Goal: Transaction & Acquisition: Obtain resource

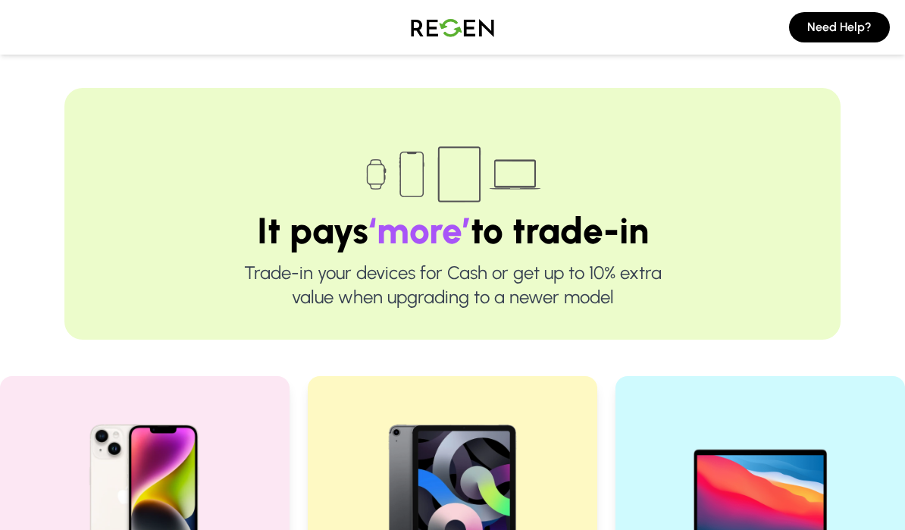
scroll to position [489, 0]
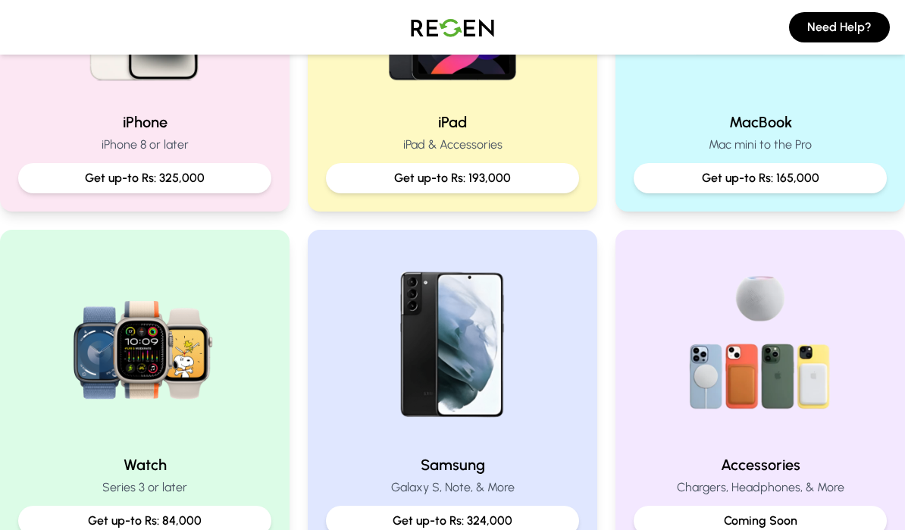
click at [80, 119] on h2 "iPhone" at bounding box center [144, 121] width 253 height 21
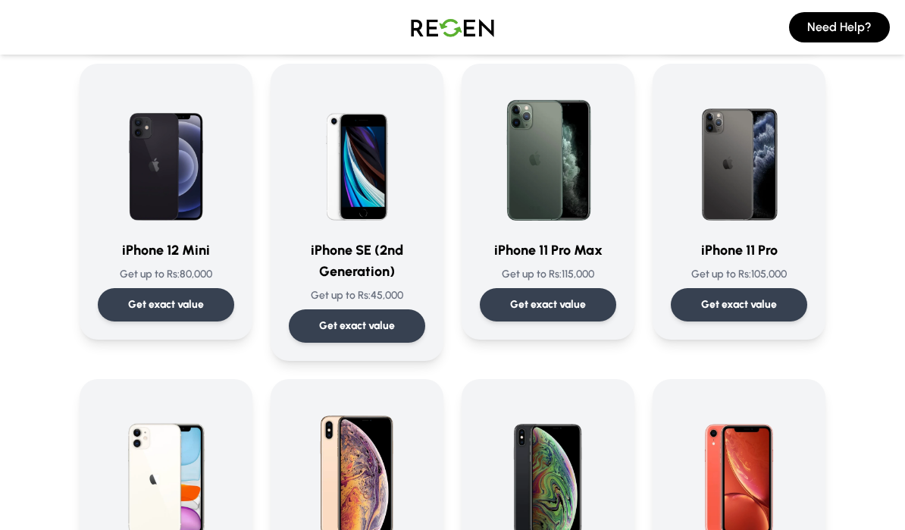
click at [356, 236] on div "iPhone SE (2nd Generation) Get up to Rs: 45,000 Get exact value" at bounding box center [357, 212] width 136 height 261
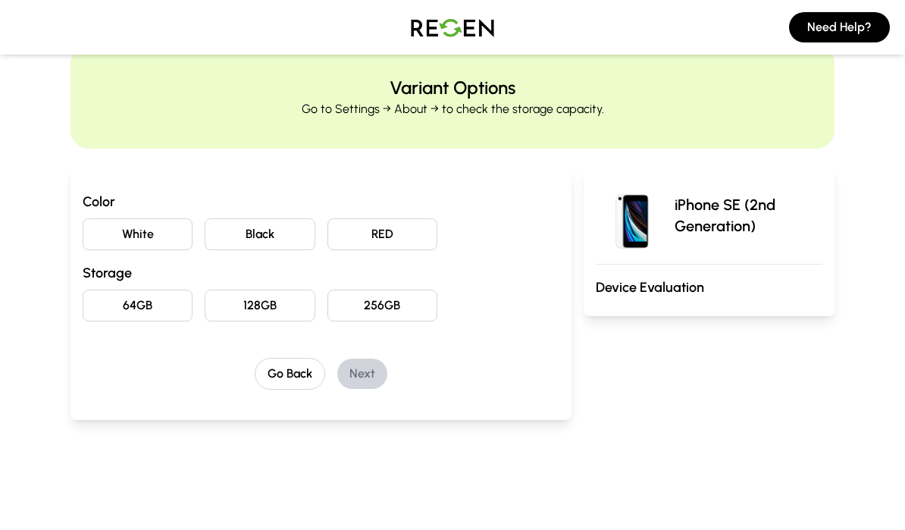
scroll to position [42, 0]
click at [107, 307] on button "64GB" at bounding box center [138, 306] width 110 height 32
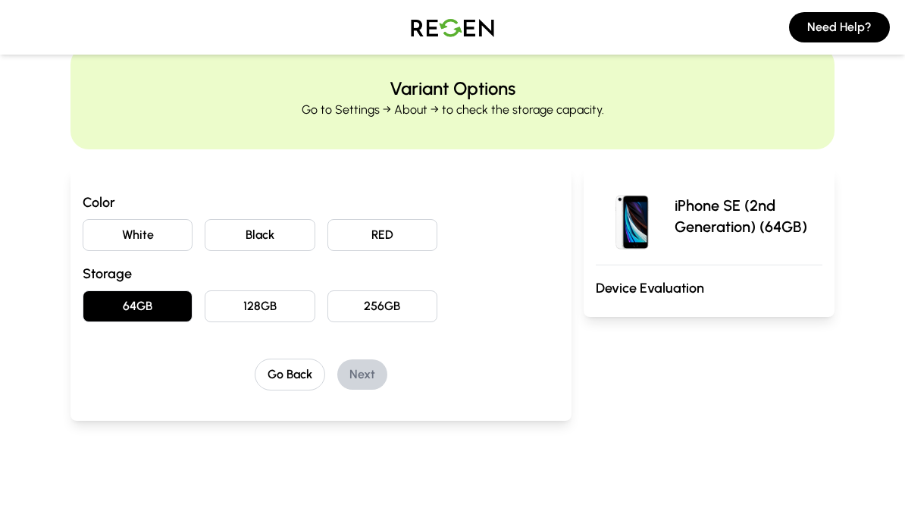
click at [378, 316] on button "256GB" at bounding box center [382, 306] width 110 height 32
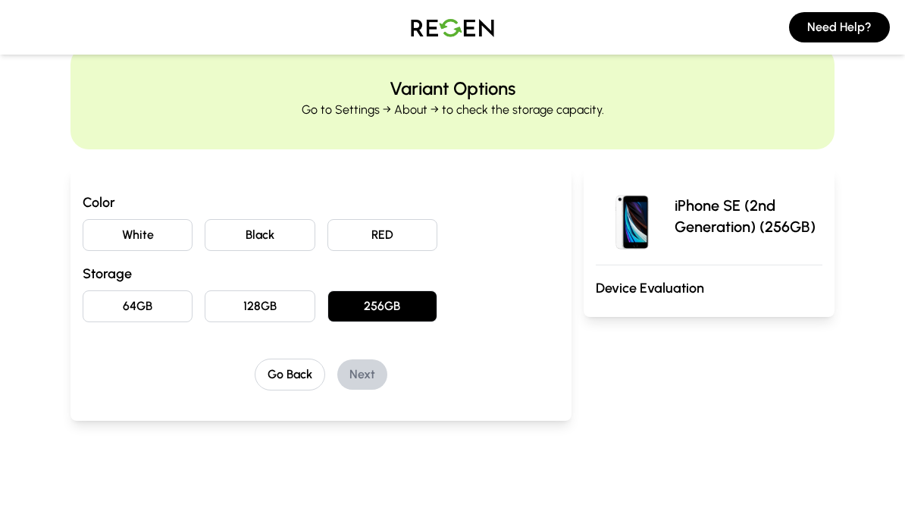
click at [111, 237] on button "White" at bounding box center [138, 235] width 110 height 32
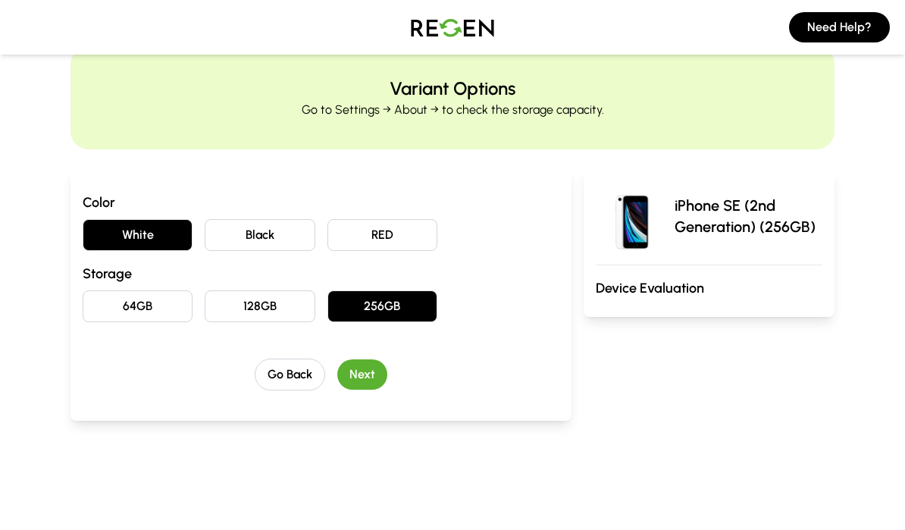
click at [371, 368] on button "Next" at bounding box center [362, 374] width 50 height 30
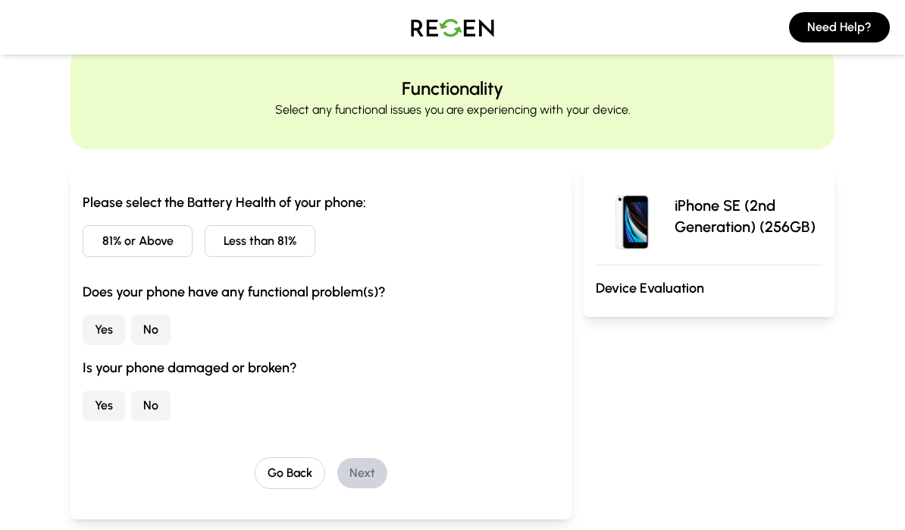
click at [249, 236] on button "Less than 81%" at bounding box center [260, 241] width 110 height 32
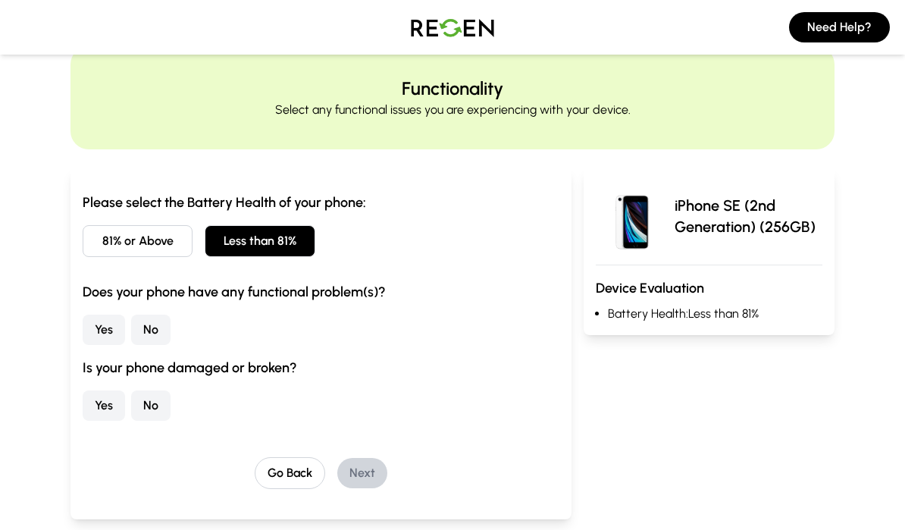
click at [160, 340] on button "No" at bounding box center [150, 330] width 39 height 30
click at [146, 416] on button "No" at bounding box center [150, 405] width 39 height 30
click at [361, 474] on button "Next" at bounding box center [362, 473] width 50 height 30
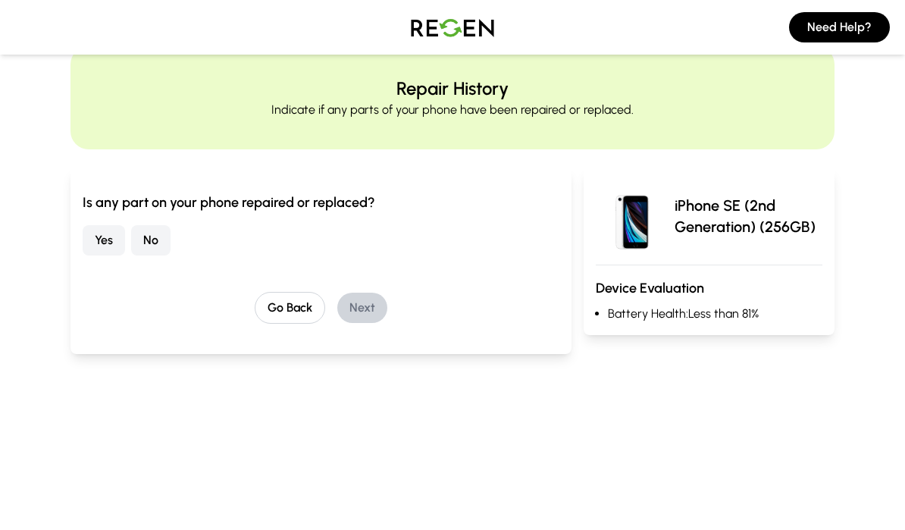
click at [154, 233] on button "No" at bounding box center [150, 240] width 39 height 30
click at [374, 305] on button "Next" at bounding box center [362, 308] width 50 height 30
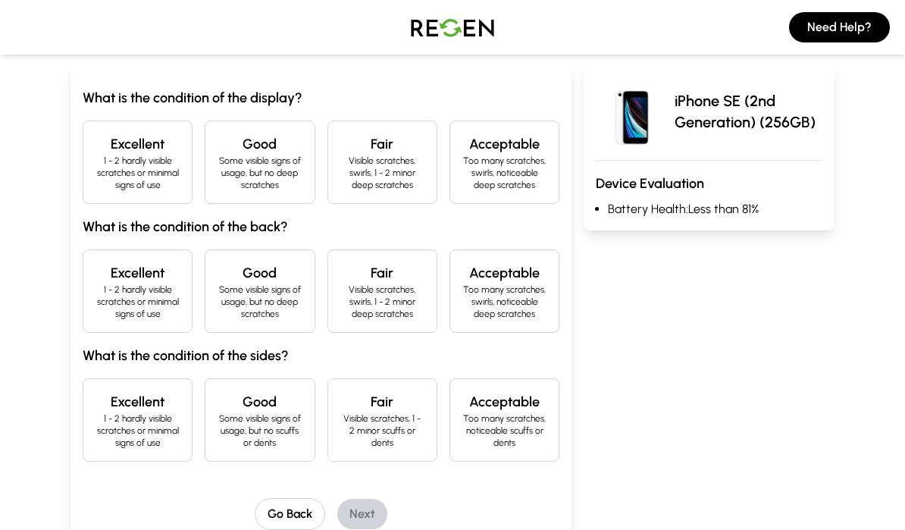
scroll to position [143, 0]
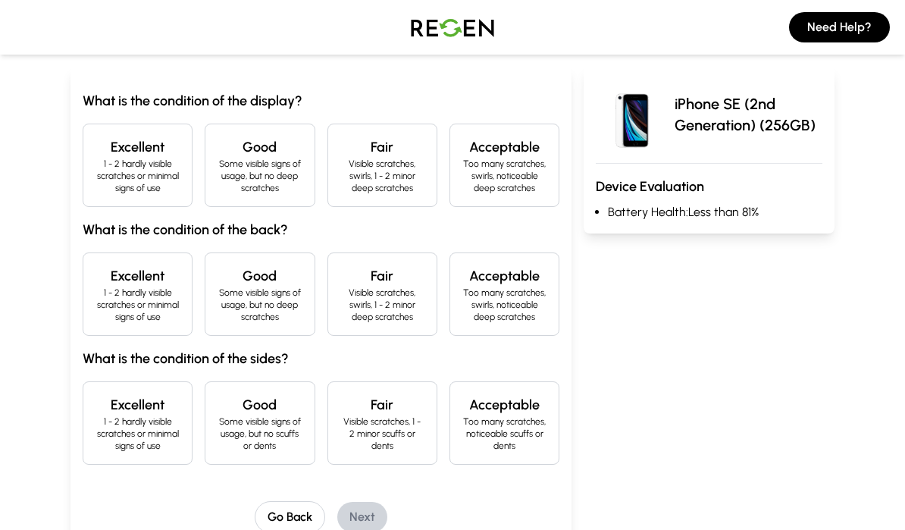
click at [239, 169] on p "Some visible signs of usage, but no deep scratches" at bounding box center [260, 176] width 84 height 36
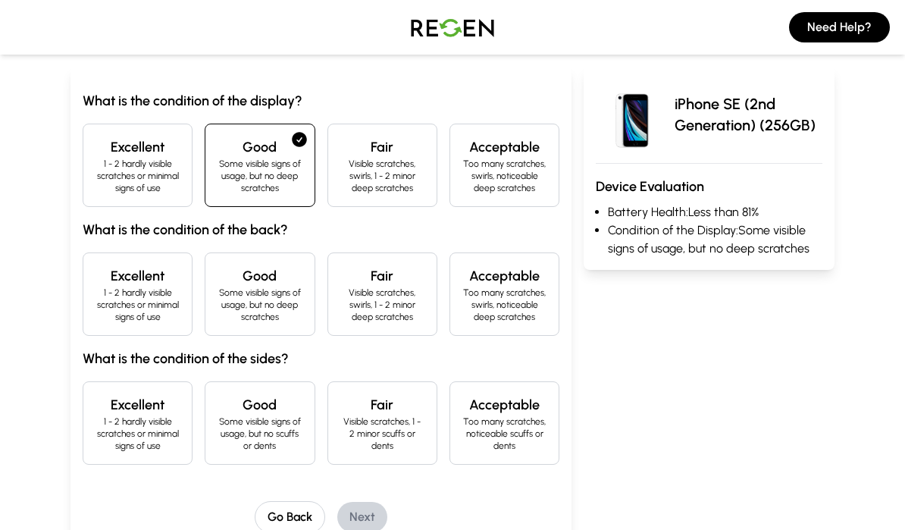
click at [420, 167] on p "Visible scratches, swirls, 1 - 2 minor deep scratches" at bounding box center [382, 176] width 84 height 36
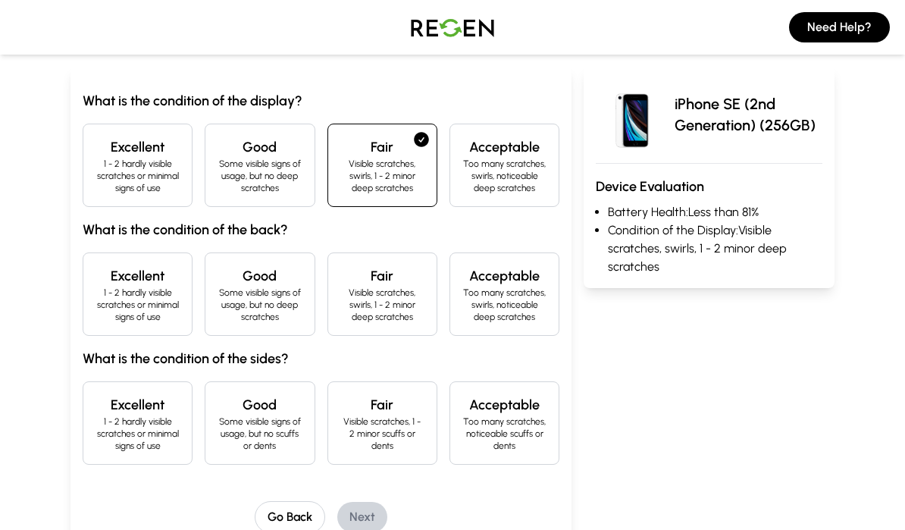
click at [249, 180] on p "Some visible signs of usage, but no deep scratches" at bounding box center [260, 176] width 84 height 36
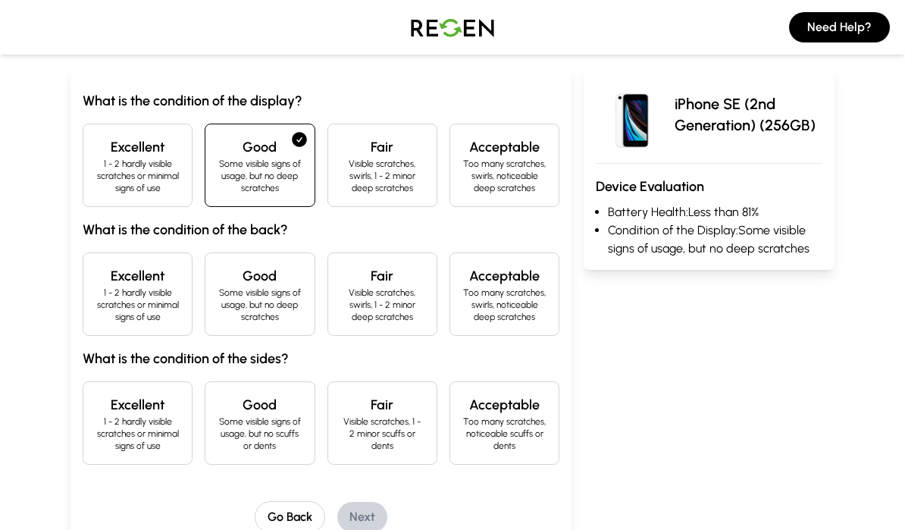
click at [373, 159] on p "Visible scratches, swirls, 1 - 2 minor deep scratches" at bounding box center [382, 176] width 84 height 36
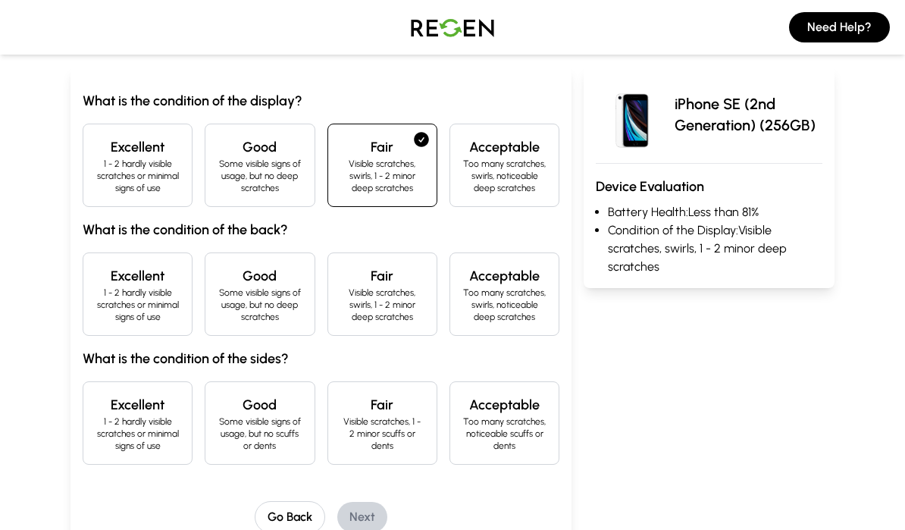
click at [99, 311] on p "1 - 2 hardly visible scratches or minimal signs of use" at bounding box center [138, 305] width 84 height 36
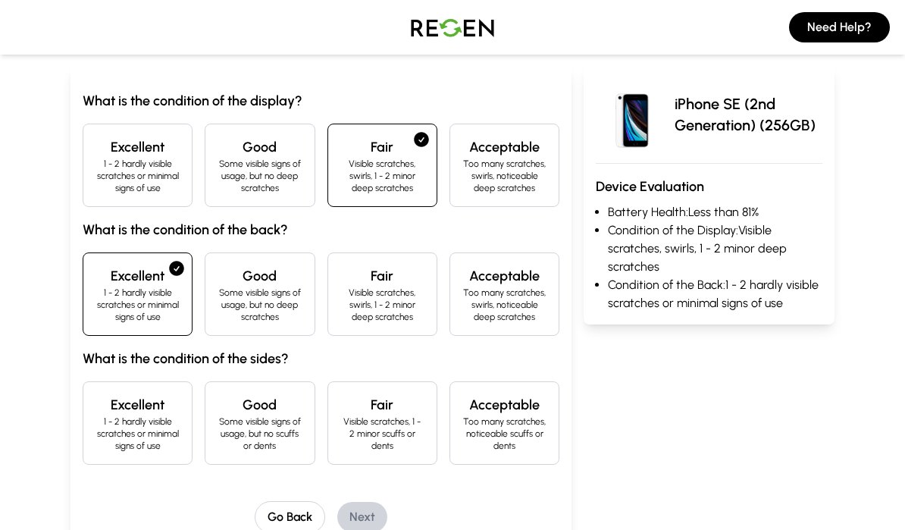
scroll to position [141, 0]
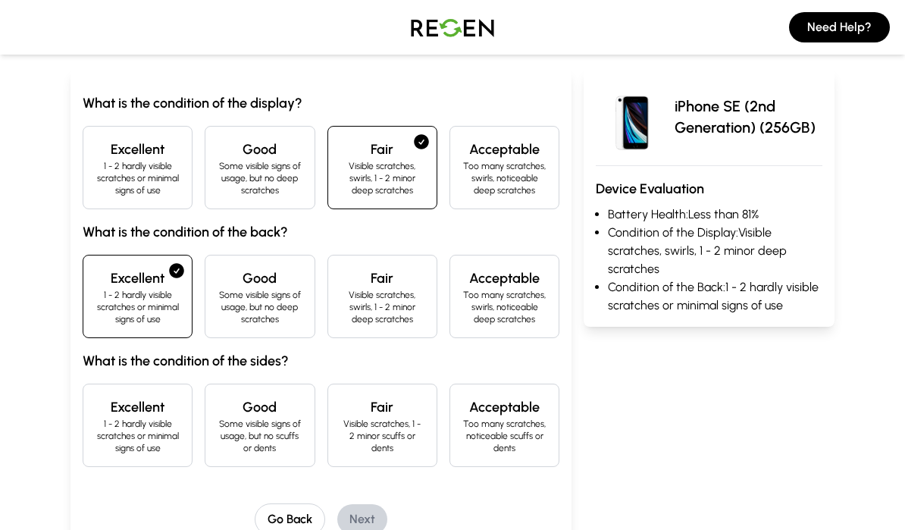
click at [243, 421] on p "Some visible signs of usage, but no scuffs or dents" at bounding box center [260, 436] width 84 height 36
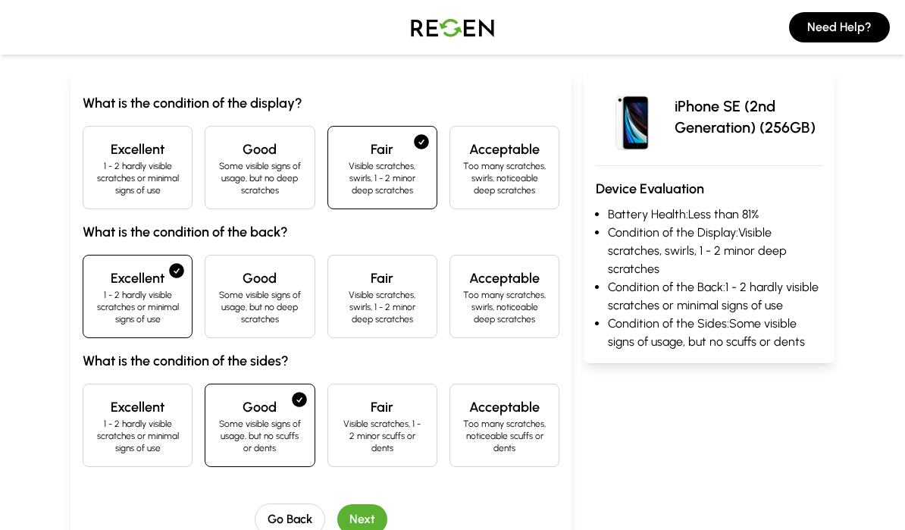
click at [355, 519] on button "Next" at bounding box center [362, 519] width 50 height 30
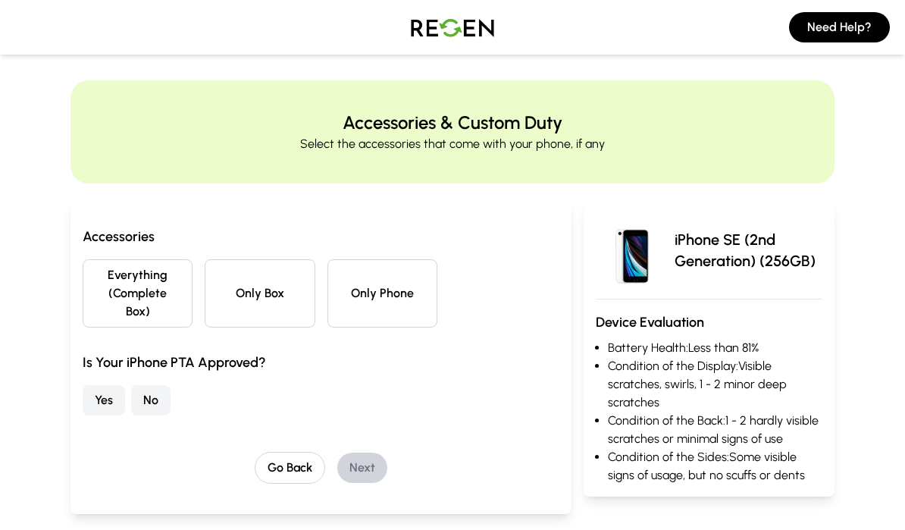
scroll to position [0, 0]
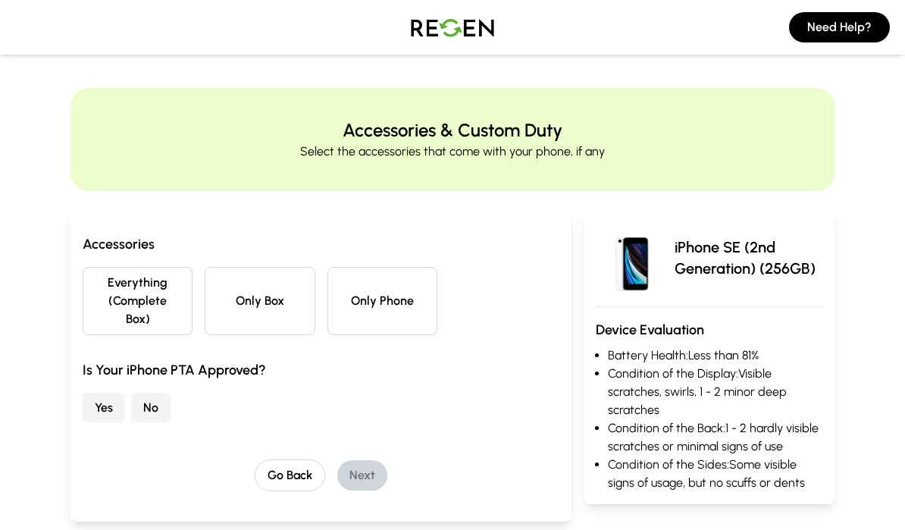
click at [107, 299] on button "Everything (Complete Box)" at bounding box center [138, 301] width 110 height 68
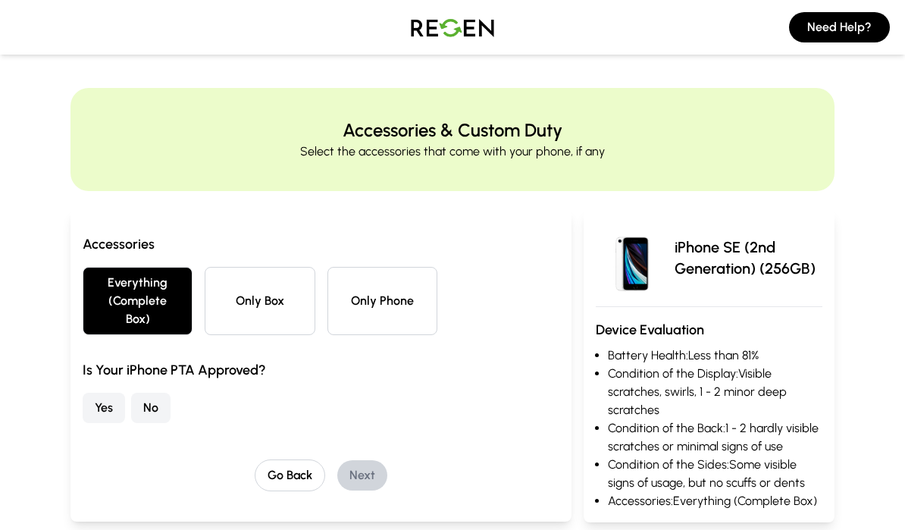
click at [101, 411] on button "Yes" at bounding box center [104, 408] width 42 height 30
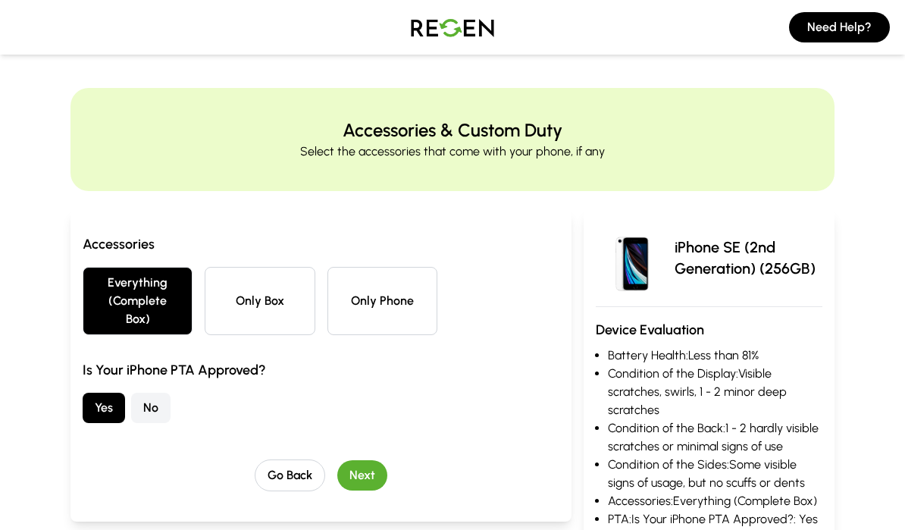
click at [357, 473] on button "Next" at bounding box center [362, 475] width 50 height 30
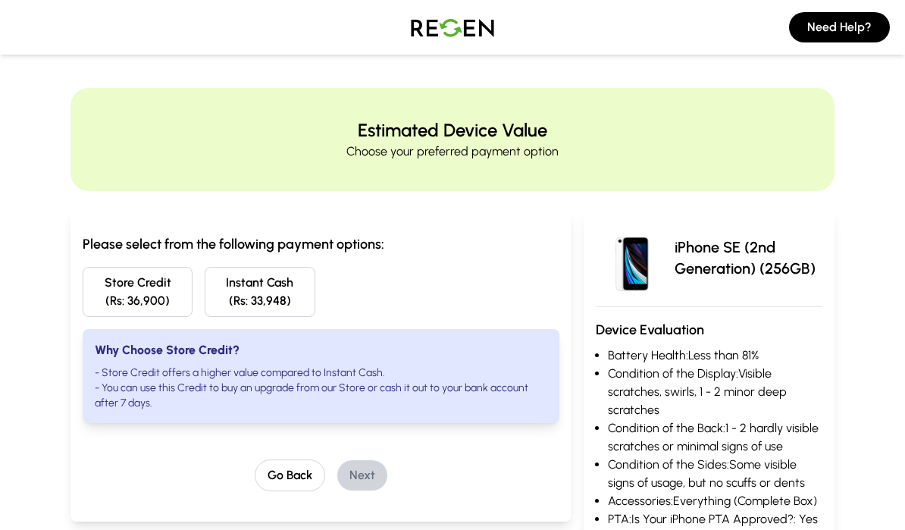
scroll to position [19, 0]
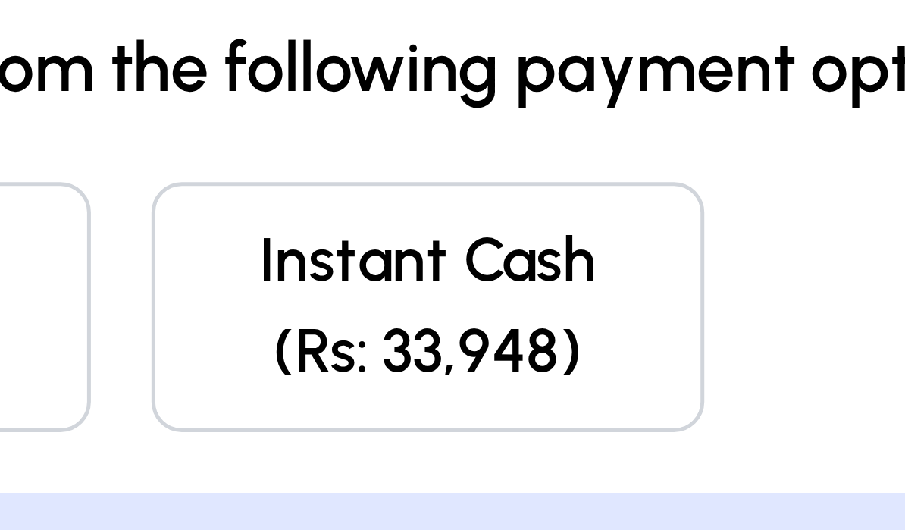
click at [205, 248] on button "Instant Cash (Rs: 33,948)" at bounding box center [260, 273] width 110 height 50
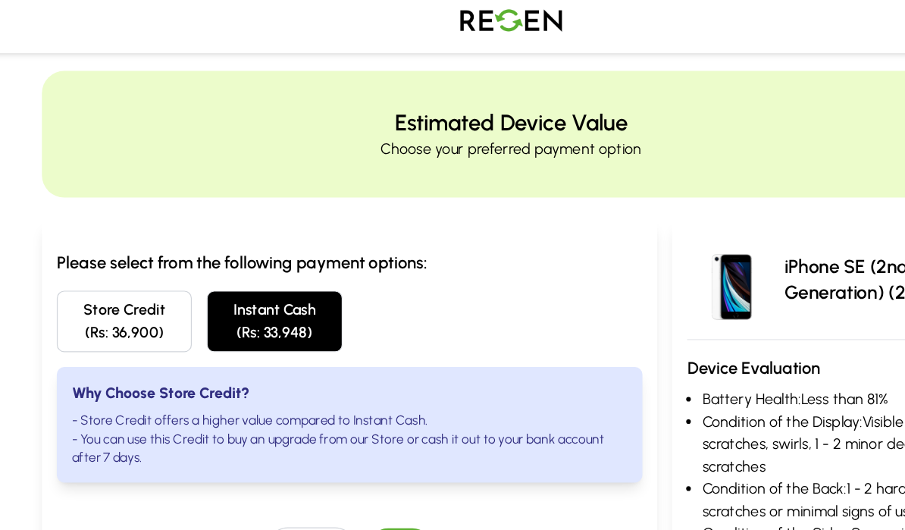
click at [343, 445] on button "Next" at bounding box center [362, 456] width 50 height 30
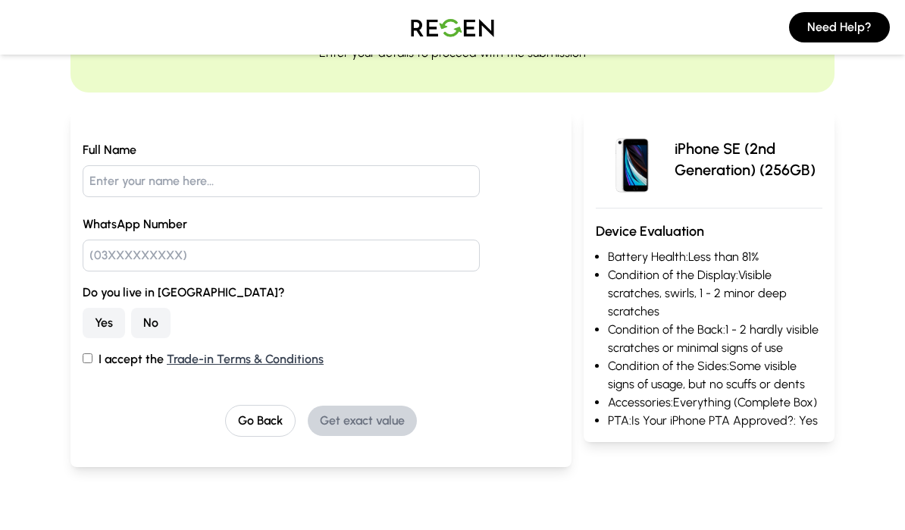
scroll to position [0, 0]
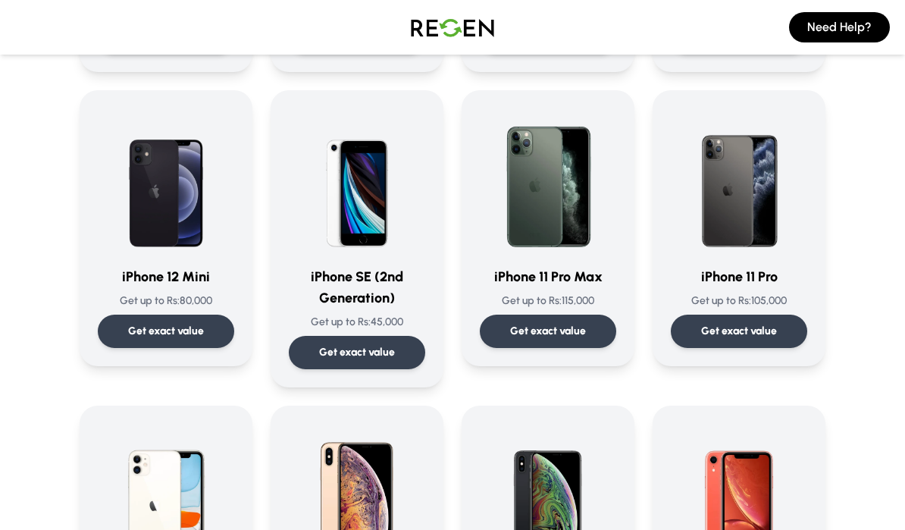
scroll to position [1285, 0]
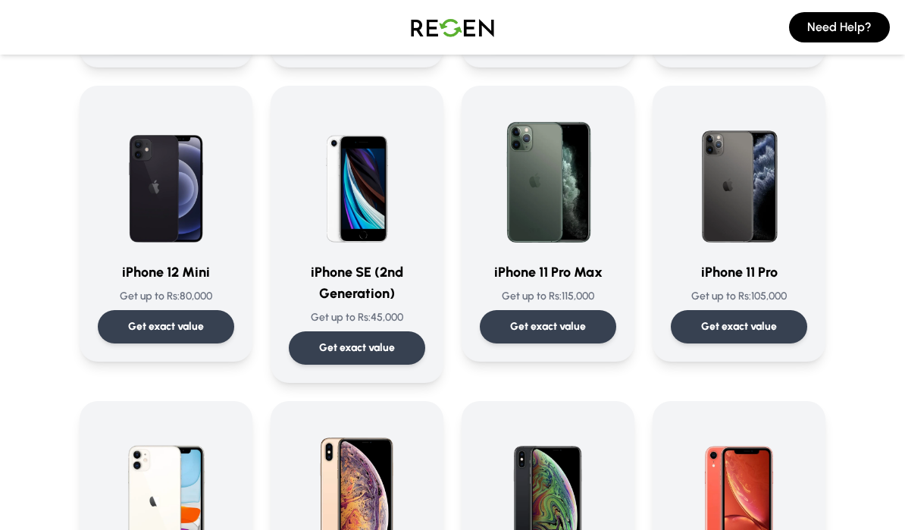
click at [737, 221] on img at bounding box center [739, 177] width 136 height 146
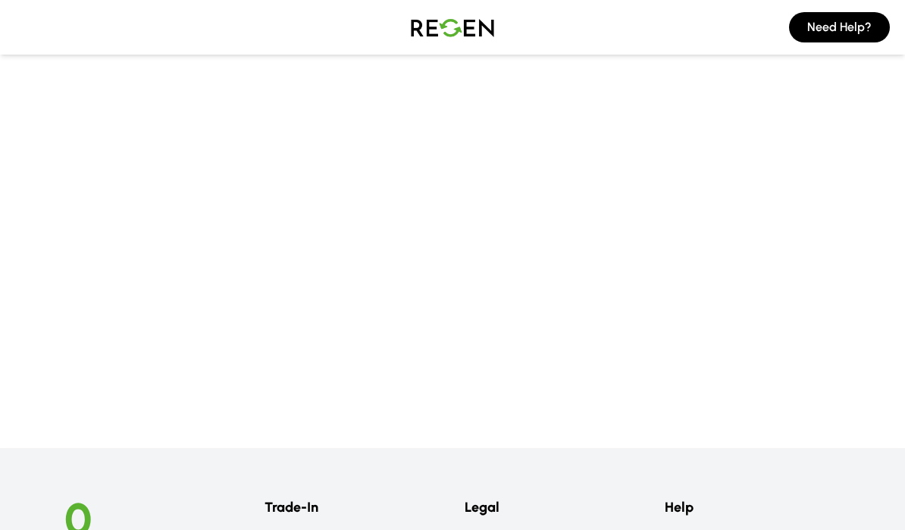
scroll to position [68, 0]
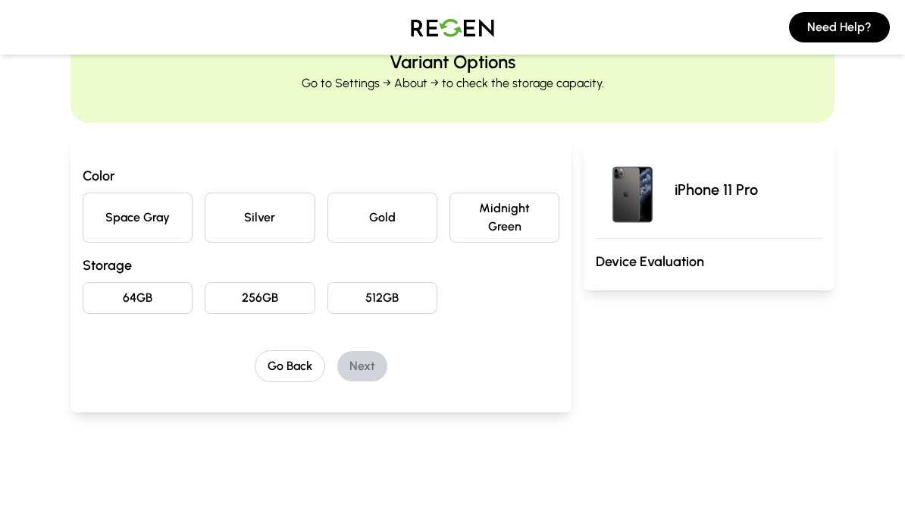
click at [99, 203] on button "Space Gray" at bounding box center [138, 218] width 110 height 50
click at [248, 300] on button "256GB" at bounding box center [260, 298] width 110 height 32
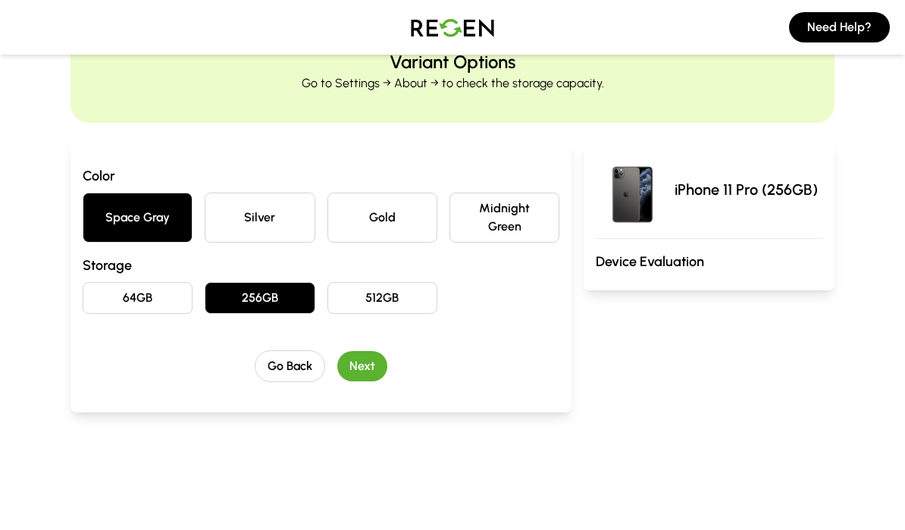
click at [367, 372] on button "Next" at bounding box center [362, 366] width 50 height 30
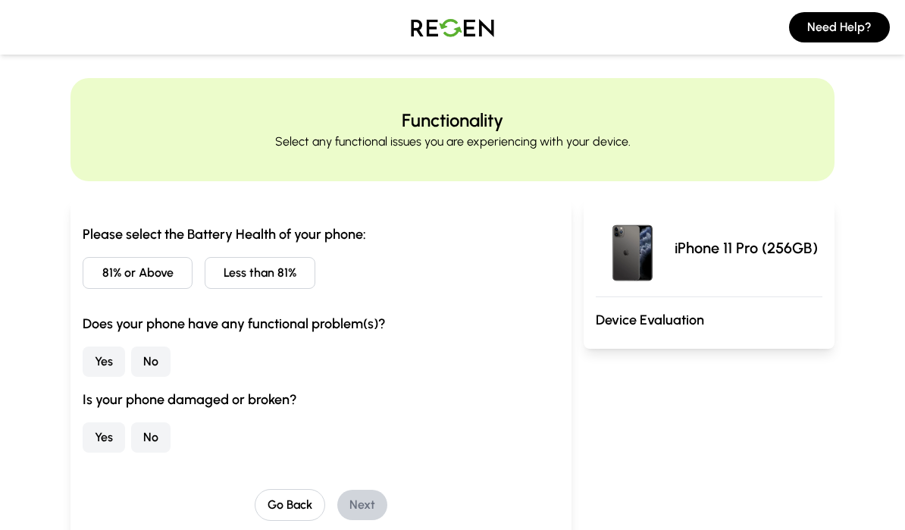
scroll to position [0, 0]
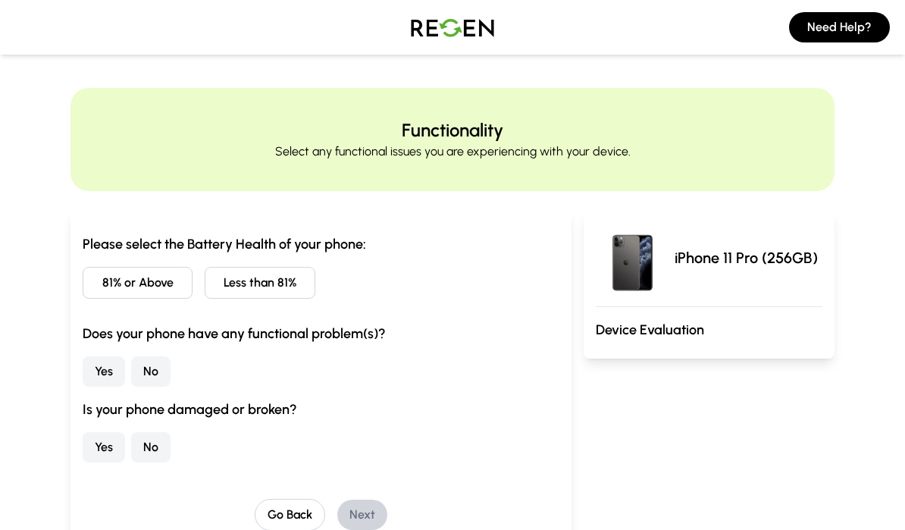
click at [284, 290] on button "Less than 81%" at bounding box center [260, 283] width 110 height 32
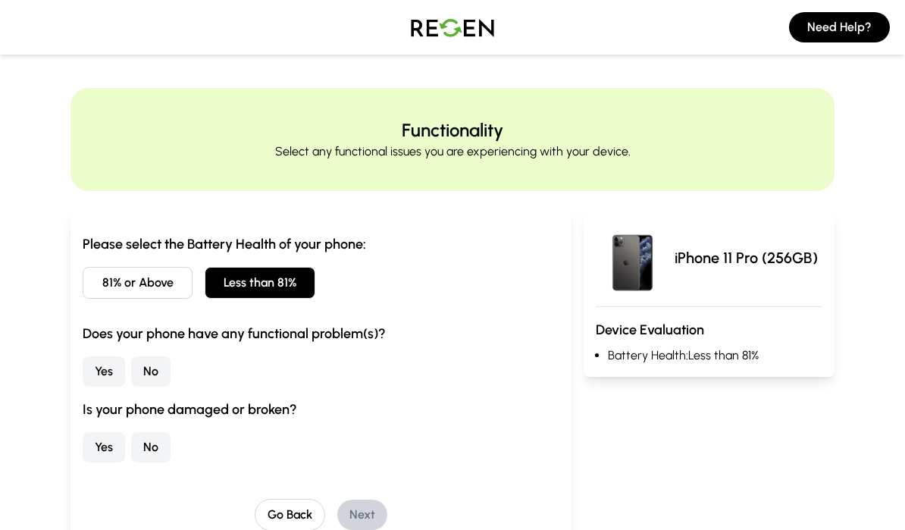
click at [108, 378] on button "Yes" at bounding box center [104, 371] width 42 height 30
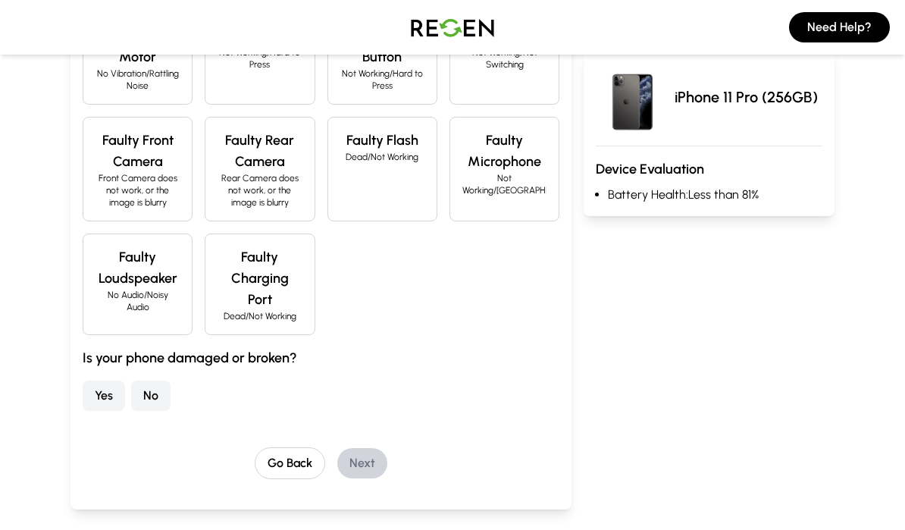
scroll to position [565, 0]
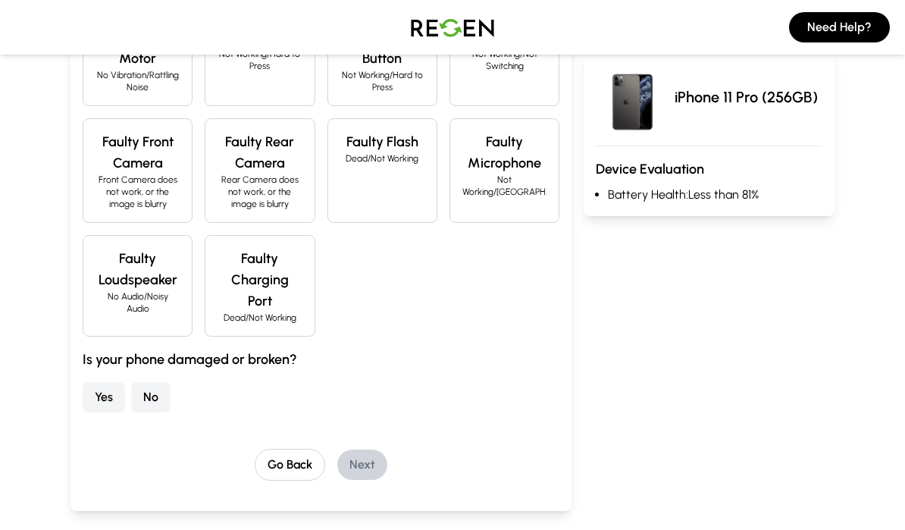
click at [275, 312] on p "Dead/Not Working" at bounding box center [260, 318] width 84 height 12
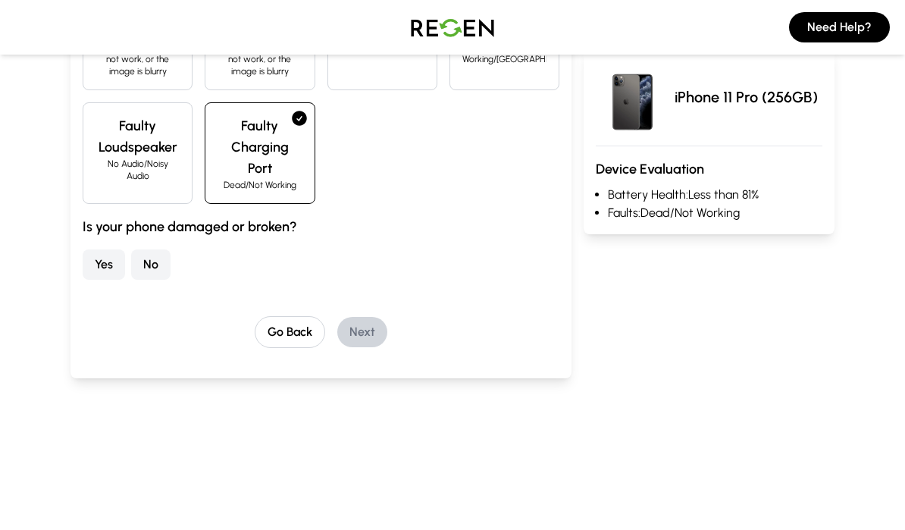
scroll to position [679, 0]
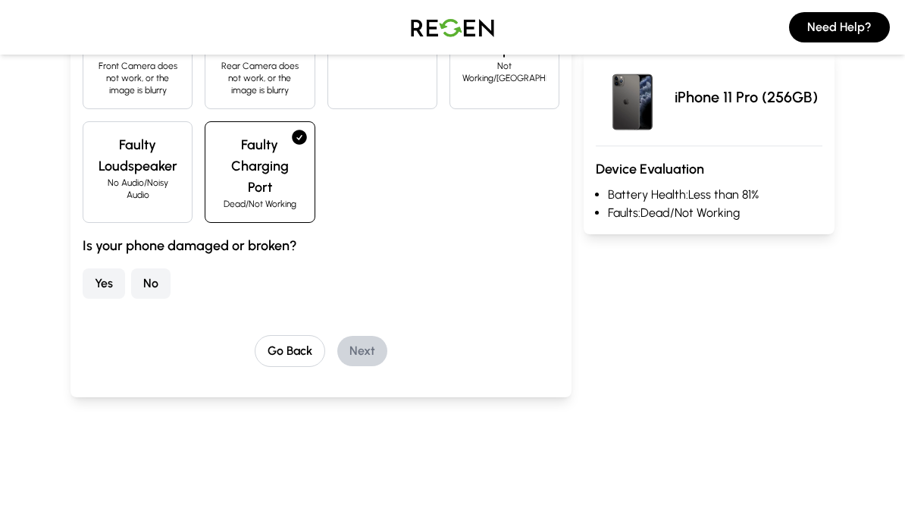
click at [159, 268] on button "No" at bounding box center [150, 283] width 39 height 30
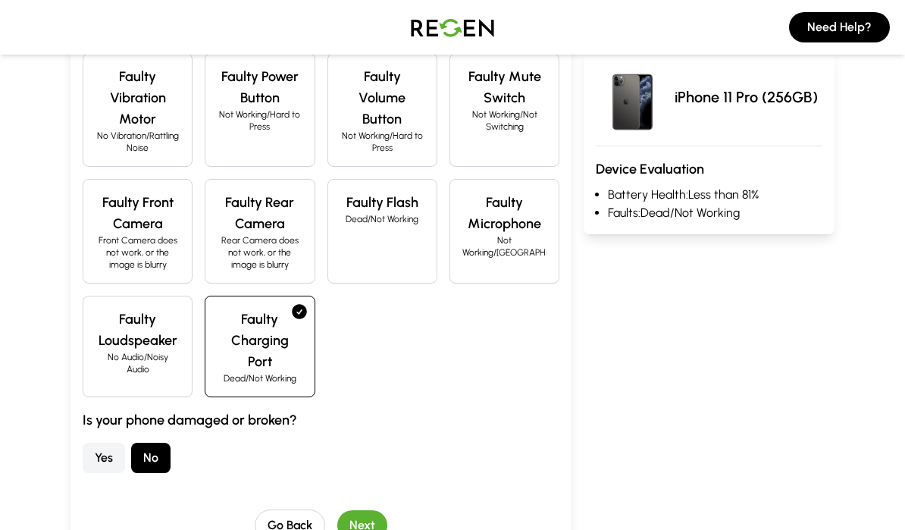
scroll to position [503, 0]
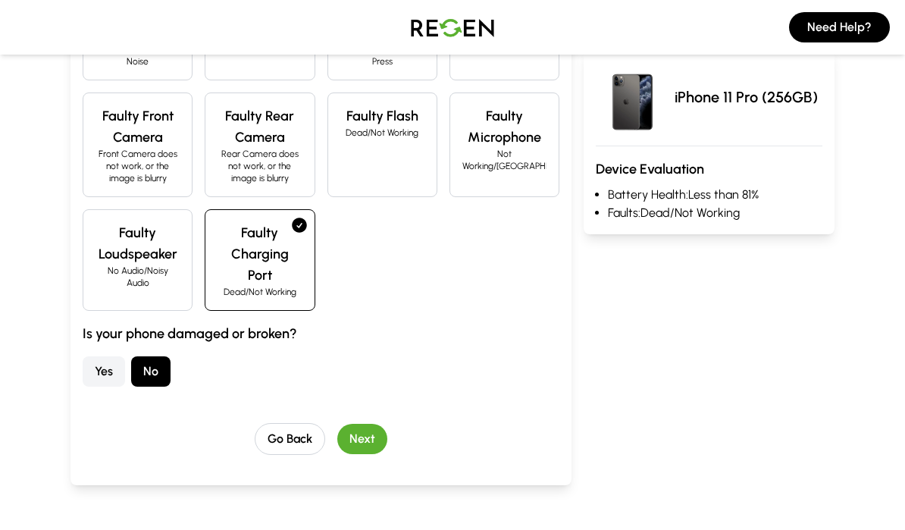
click at [359, 435] on button "Next" at bounding box center [362, 439] width 50 height 30
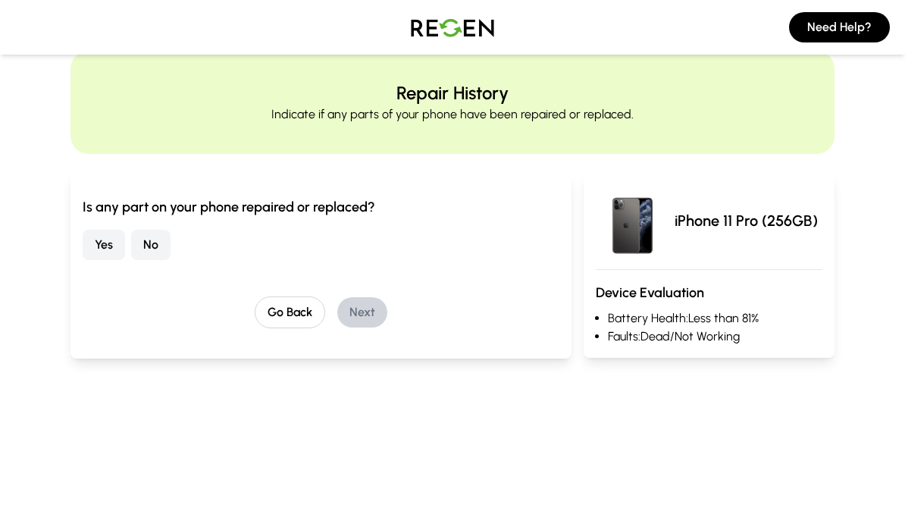
scroll to position [38, 0]
click at [78, 235] on div "Is any part on your phone repaired or replaced? Yes No Go Back Next" at bounding box center [320, 264] width 501 height 186
click at [109, 246] on button "Yes" at bounding box center [104, 244] width 42 height 30
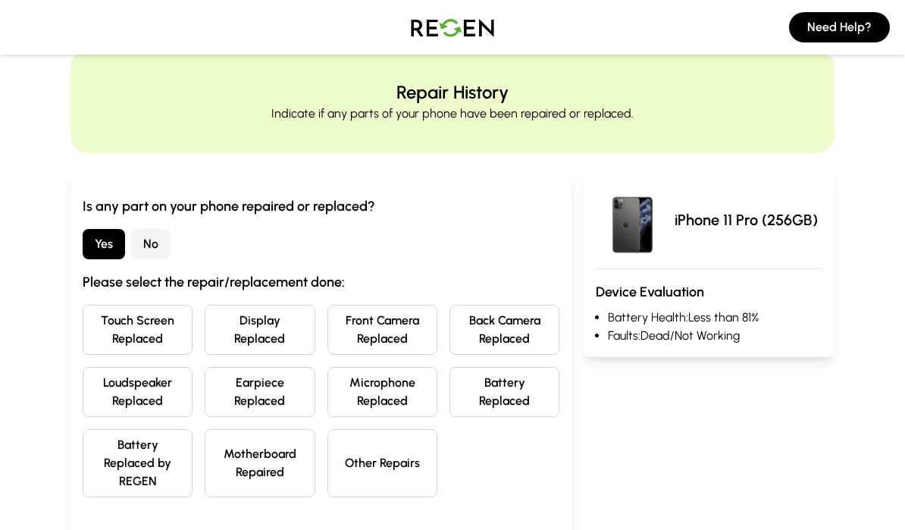
click at [478, 329] on button "Back Camera Replaced" at bounding box center [504, 330] width 110 height 50
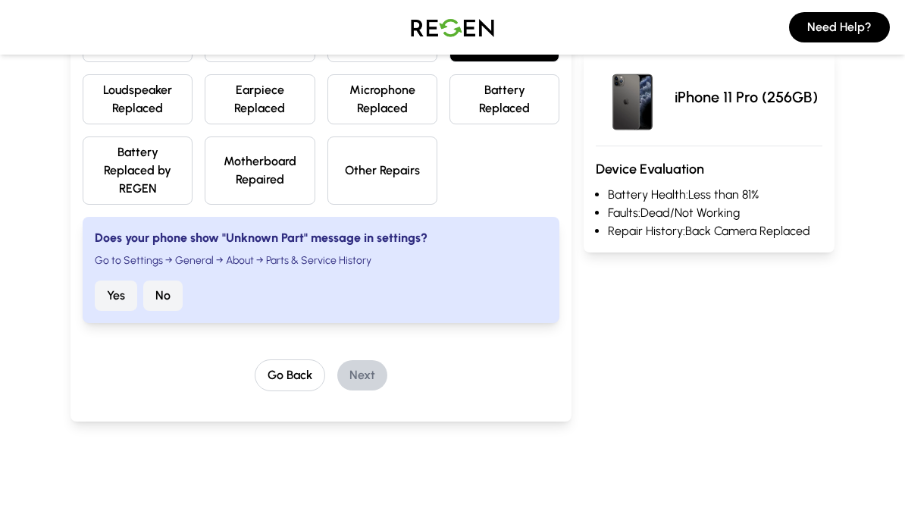
scroll to position [335, 0]
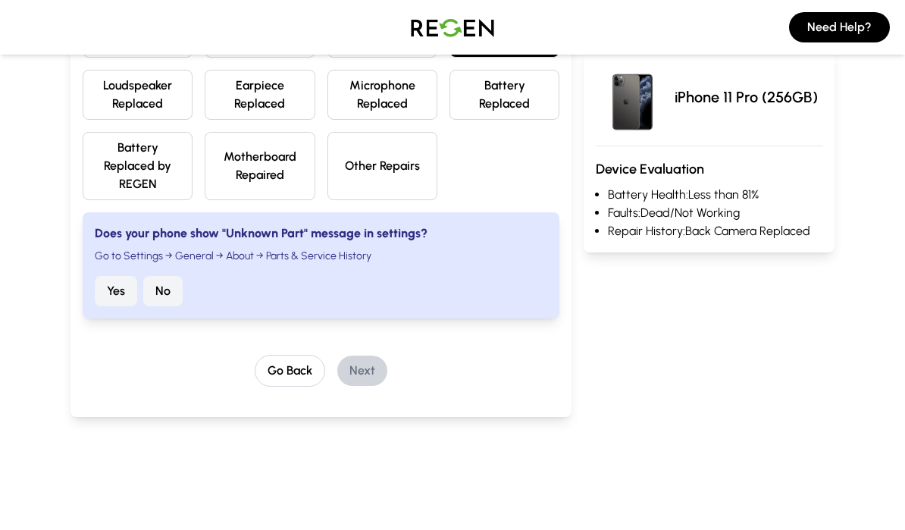
click at [165, 290] on button "No" at bounding box center [162, 291] width 39 height 30
click at [362, 371] on button "Next" at bounding box center [362, 370] width 50 height 30
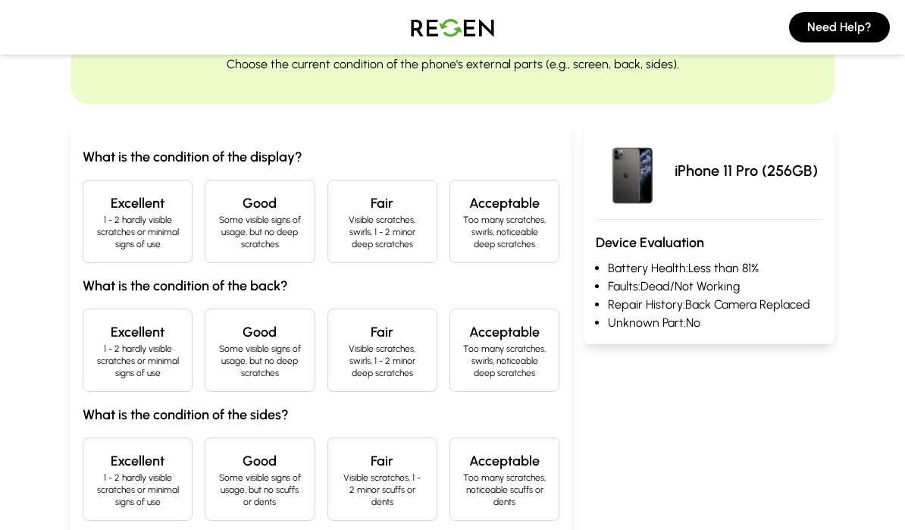
scroll to position [102, 0]
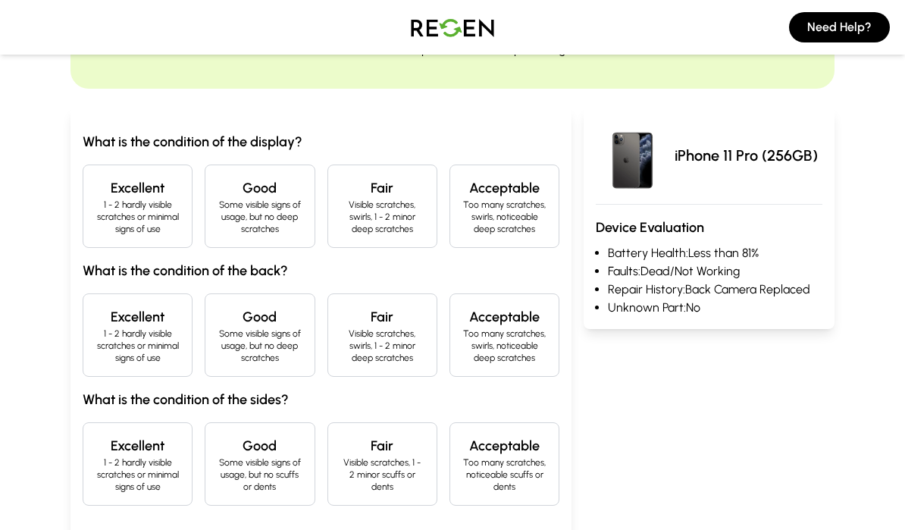
click at [363, 193] on h4 "Fair" at bounding box center [382, 187] width 84 height 21
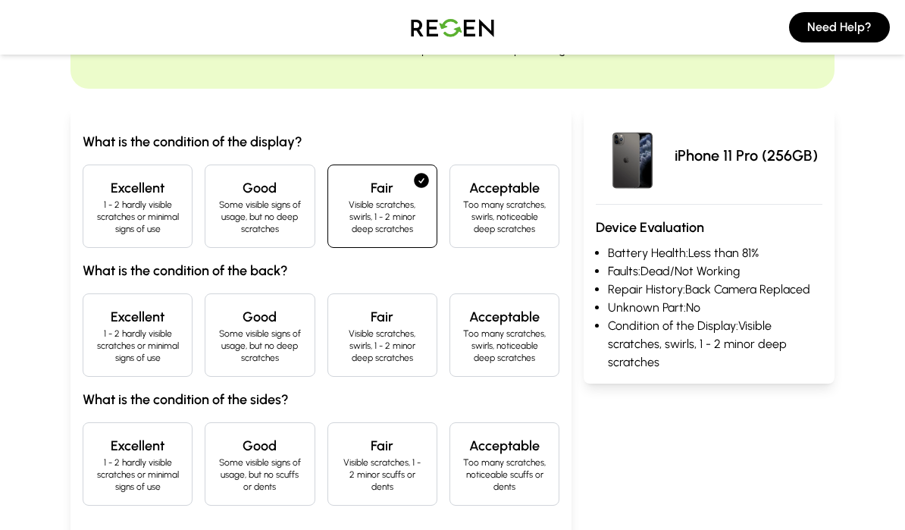
click at [121, 303] on div "Excellent 1 - 2 hardly visible scratches or minimal signs of use" at bounding box center [138, 334] width 110 height 83
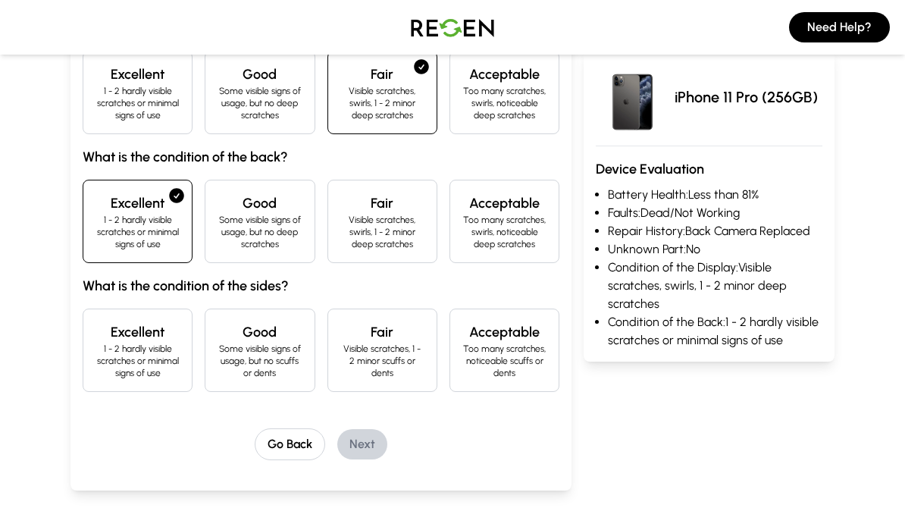
scroll to position [219, 0]
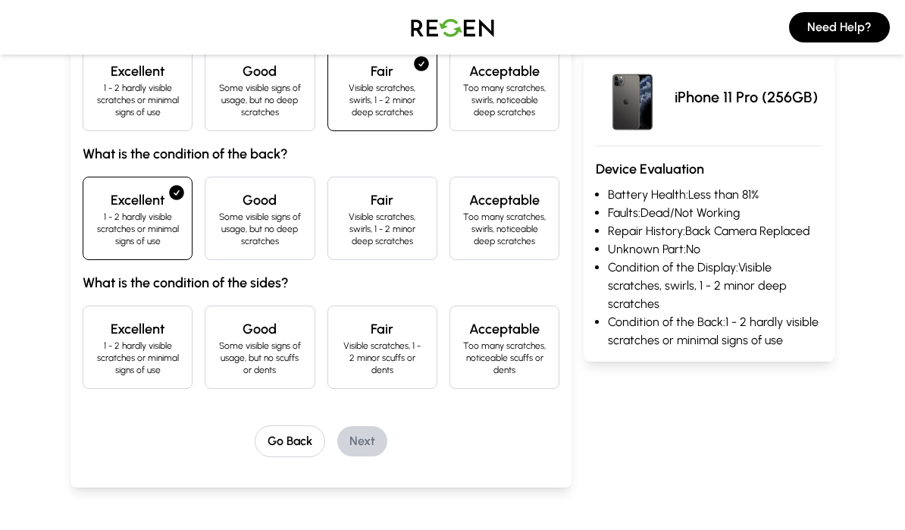
click at [384, 346] on p "Visible scratches, 1 - 2 minor scuffs or dents" at bounding box center [382, 358] width 84 height 36
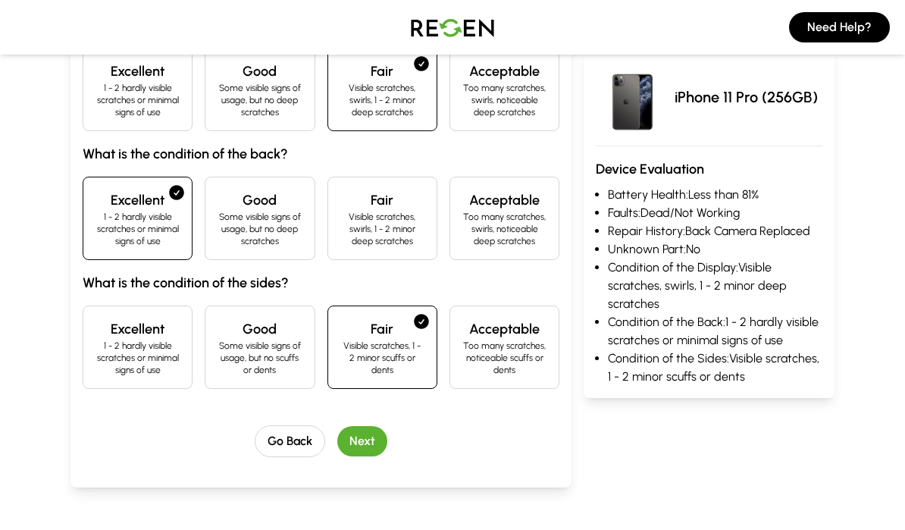
click at [367, 443] on button "Next" at bounding box center [362, 441] width 50 height 30
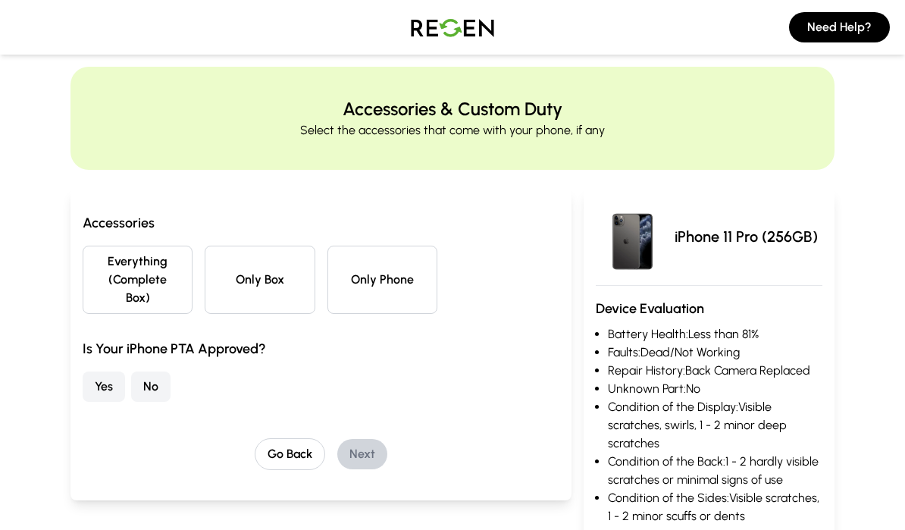
scroll to position [0, 0]
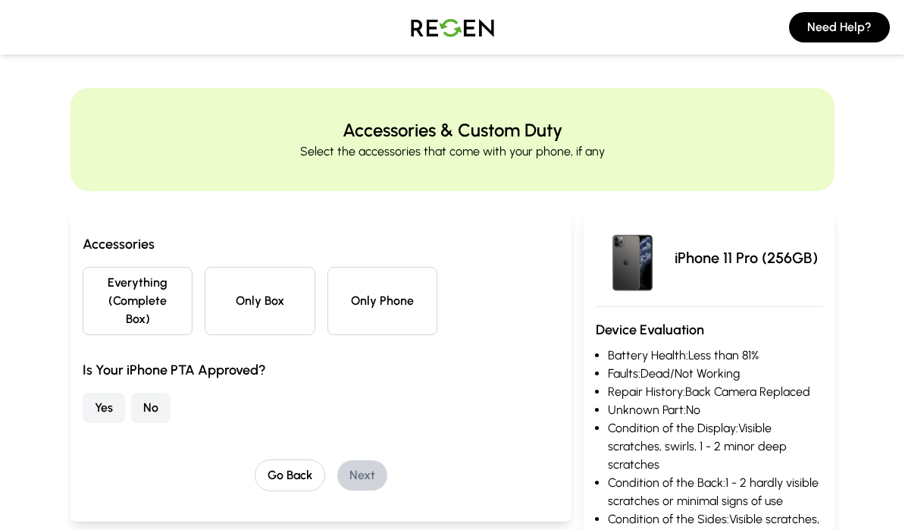
click at [291, 268] on button "Only Box" at bounding box center [260, 301] width 110 height 68
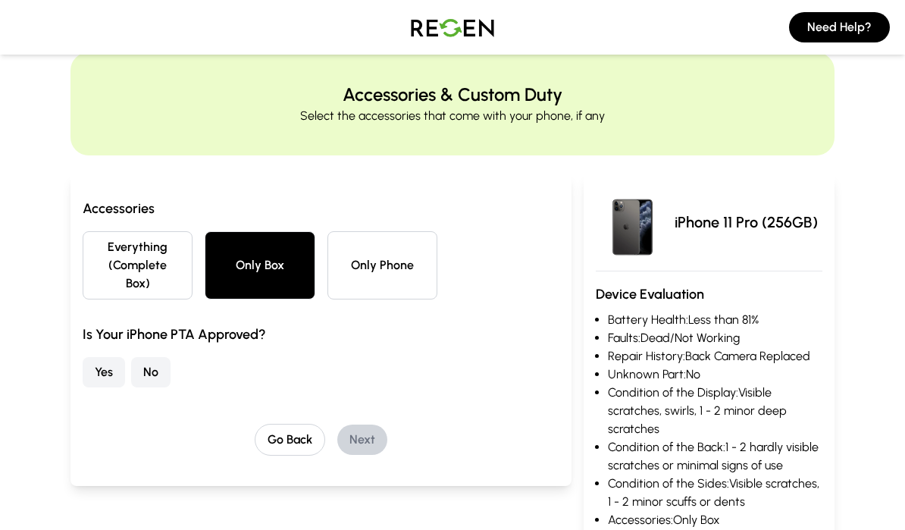
scroll to position [124, 0]
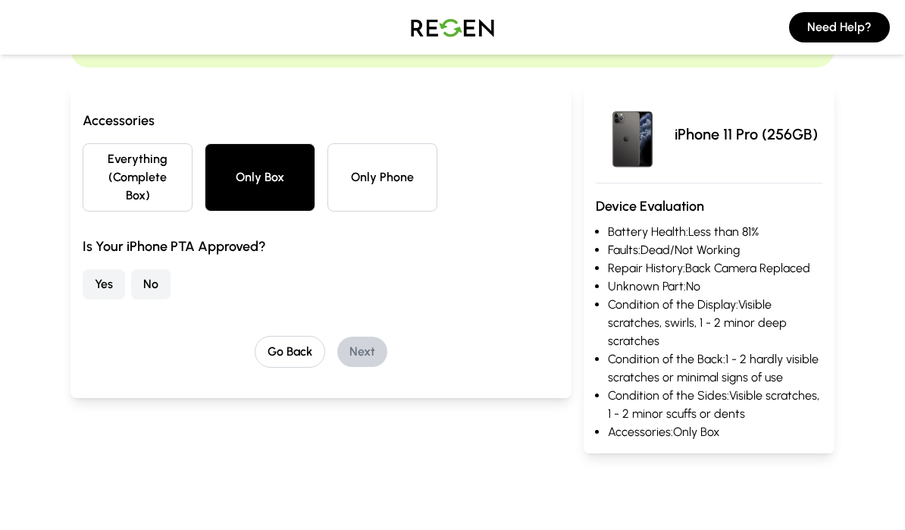
click at [96, 289] on button "Yes" at bounding box center [104, 284] width 42 height 30
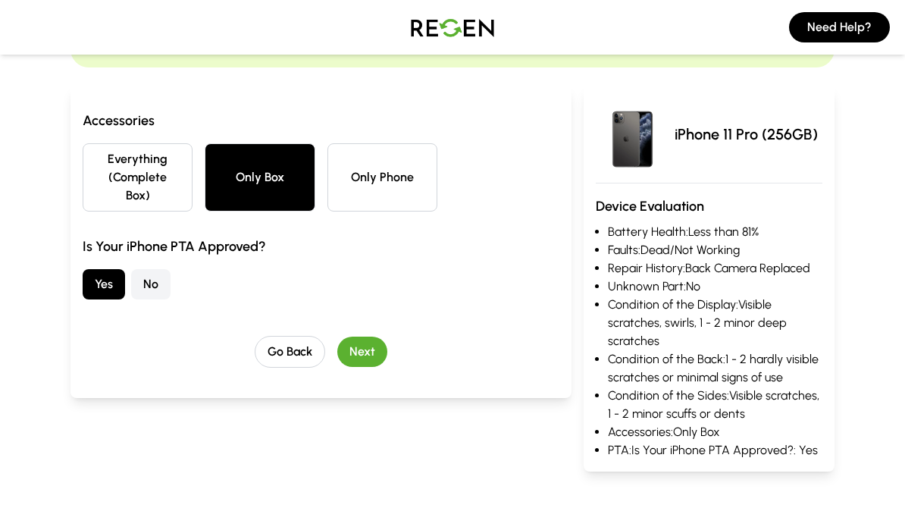
click at [359, 355] on button "Next" at bounding box center [362, 352] width 50 height 30
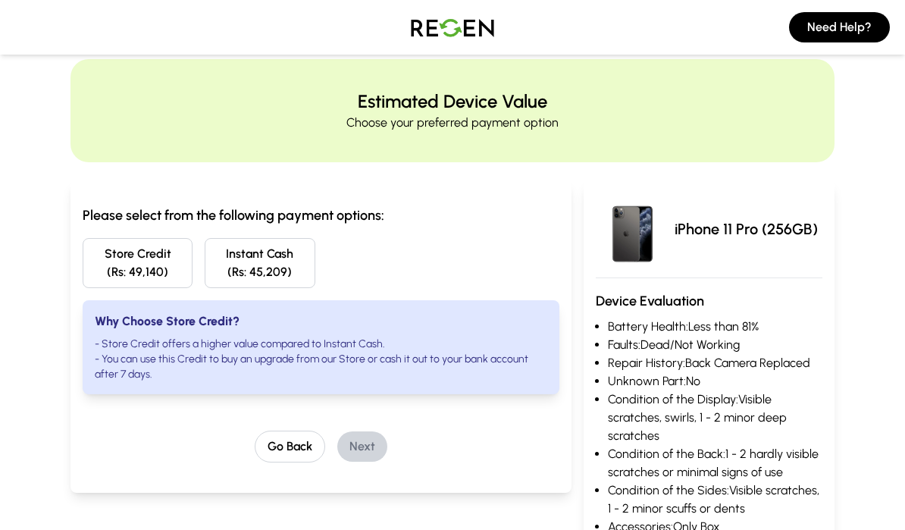
scroll to position [0, 0]
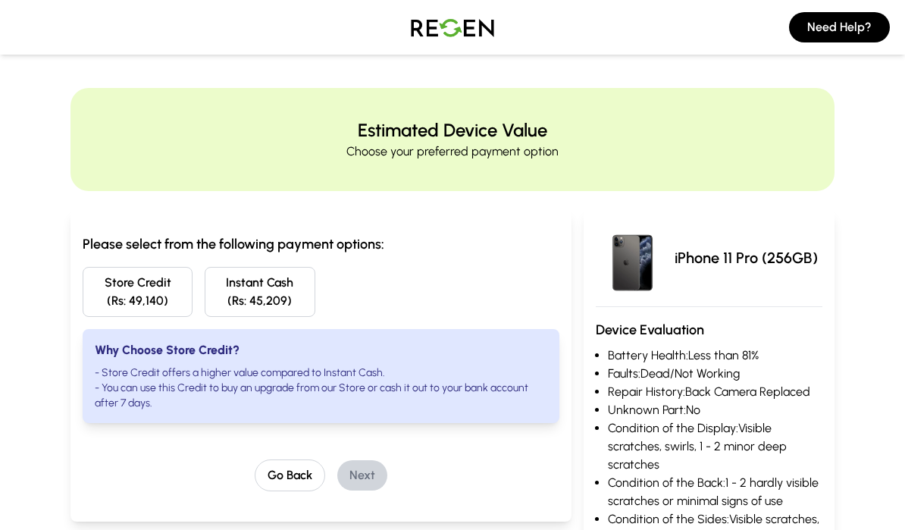
click at [143, 284] on button "Store Credit (Rs: 49,140)" at bounding box center [138, 292] width 110 height 50
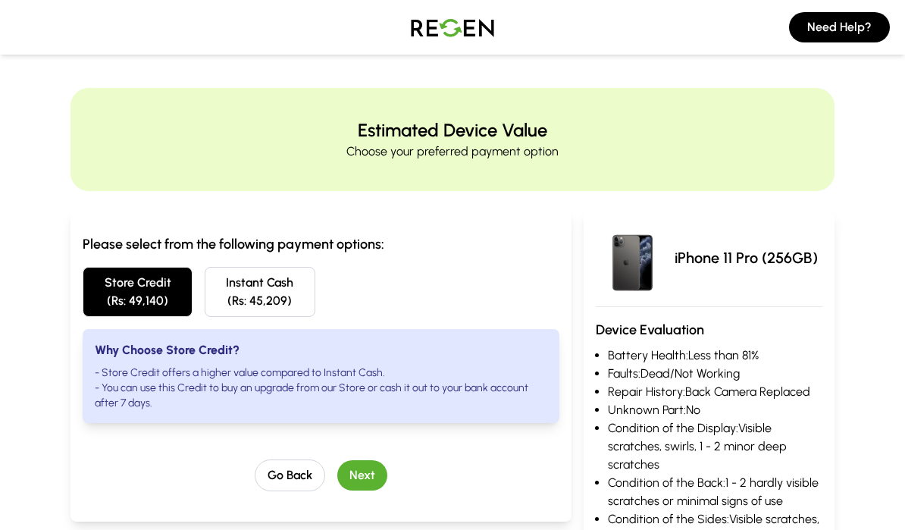
click at [235, 290] on button "Instant Cash (Rs: 45,209)" at bounding box center [260, 292] width 110 height 50
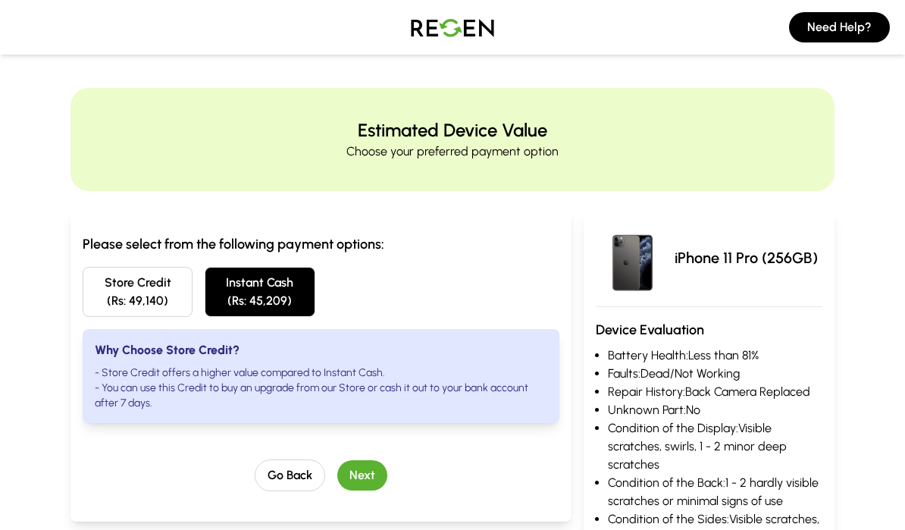
click at [121, 305] on button "Store Credit (Rs: 49,140)" at bounding box center [138, 292] width 110 height 50
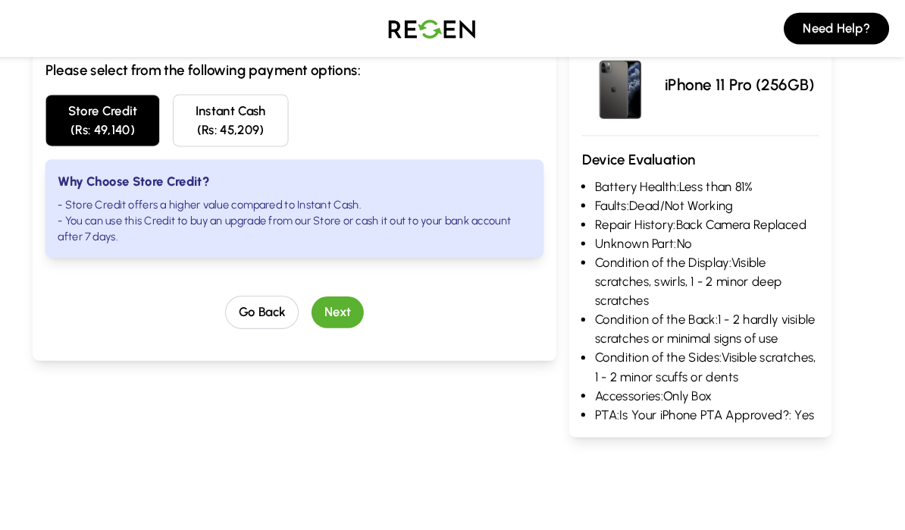
scroll to position [177, 0]
